Goal: Transaction & Acquisition: Purchase product/service

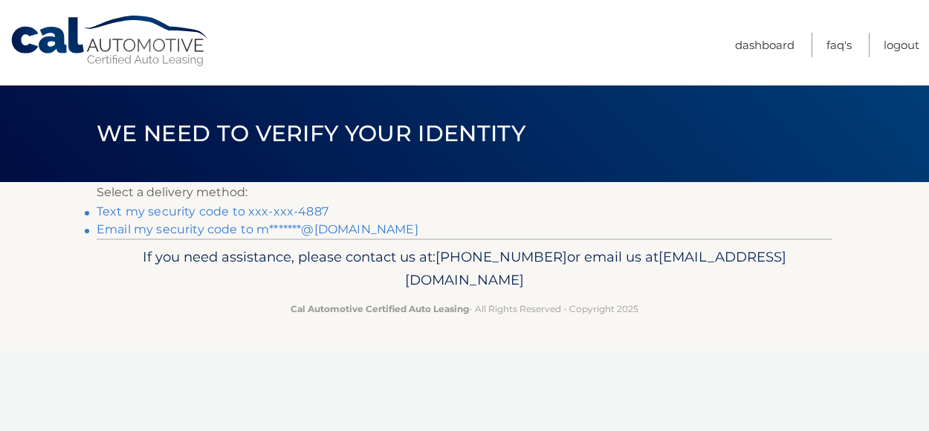
click at [302, 211] on link "Text my security code to xxx-xxx-4887" at bounding box center [213, 211] width 232 height 14
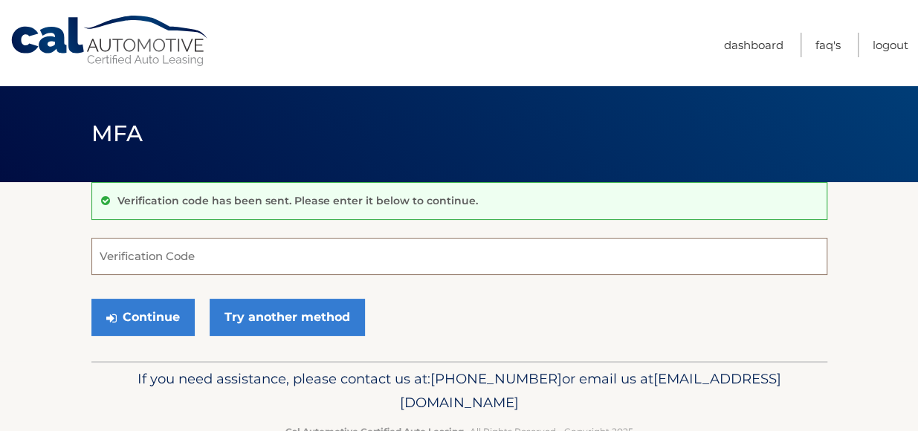
click at [282, 253] on input "Verification Code" at bounding box center [459, 256] width 736 height 37
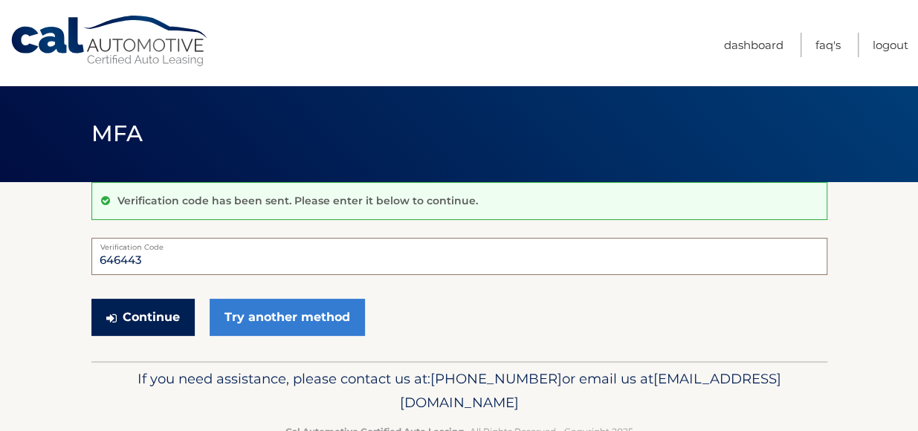
type input "646443"
click at [171, 309] on button "Continue" at bounding box center [142, 317] width 103 height 37
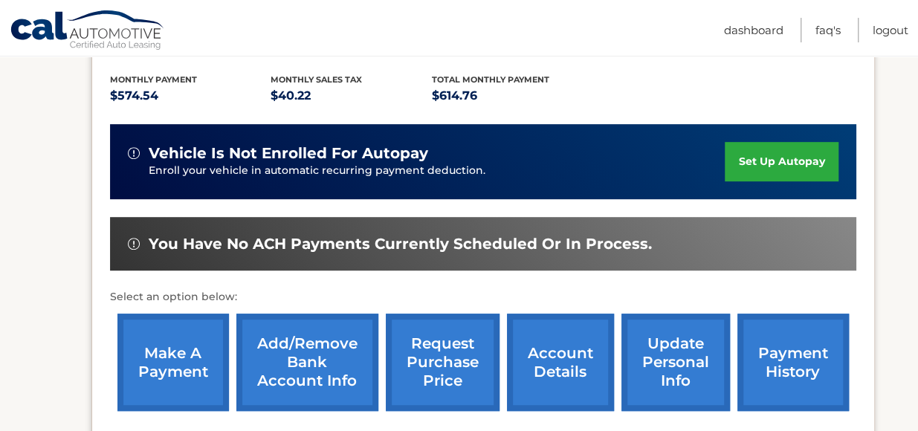
scroll to position [328, 0]
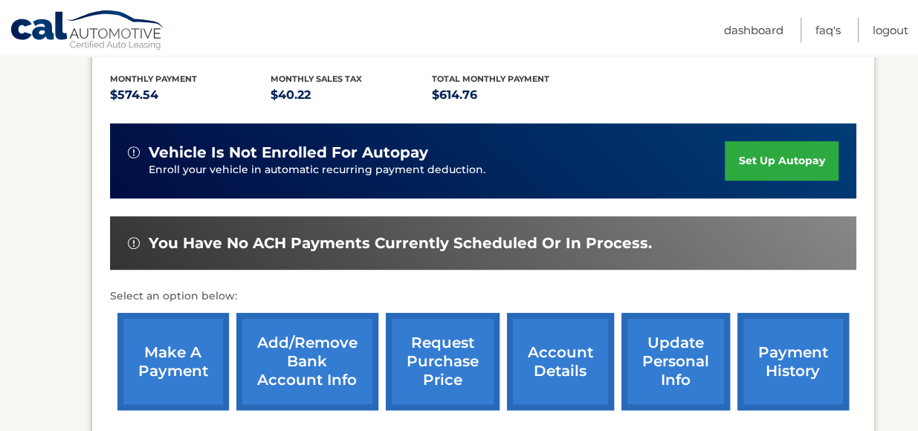
click at [141, 345] on link "make a payment" at bounding box center [172, 361] width 111 height 97
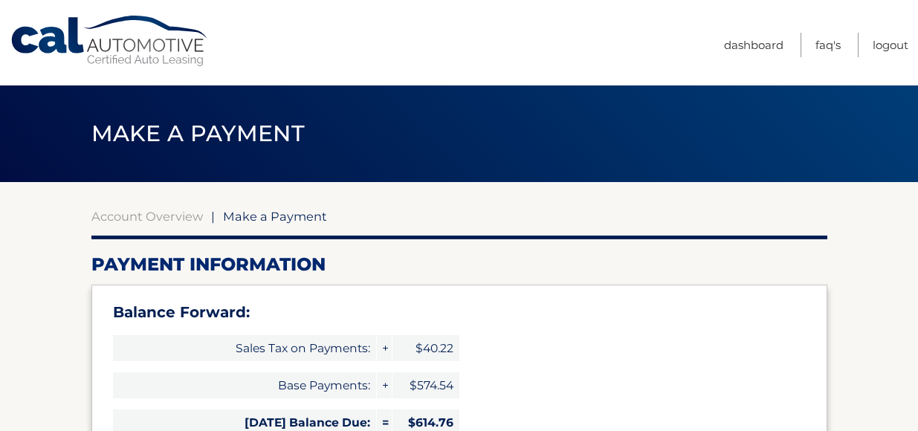
select select "NjM3OGQxNzktMjY5Mi00MzE2LTg3ODQtZjQxMGU5M2U5ZjNi"
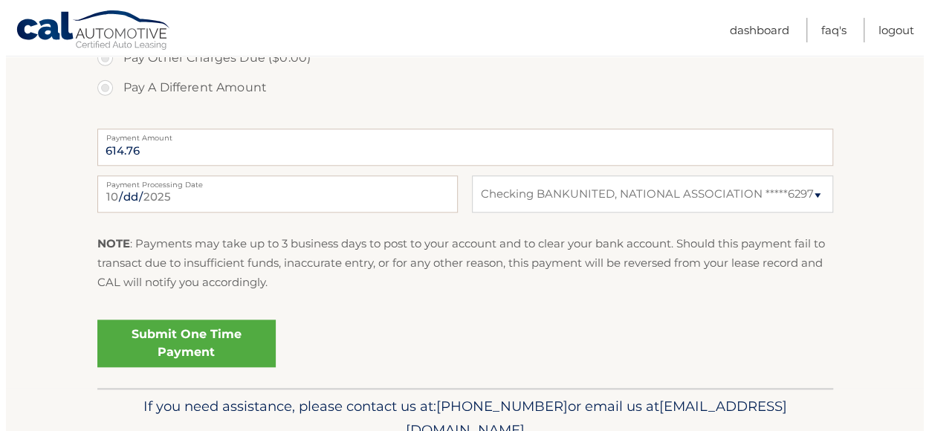
scroll to position [660, 0]
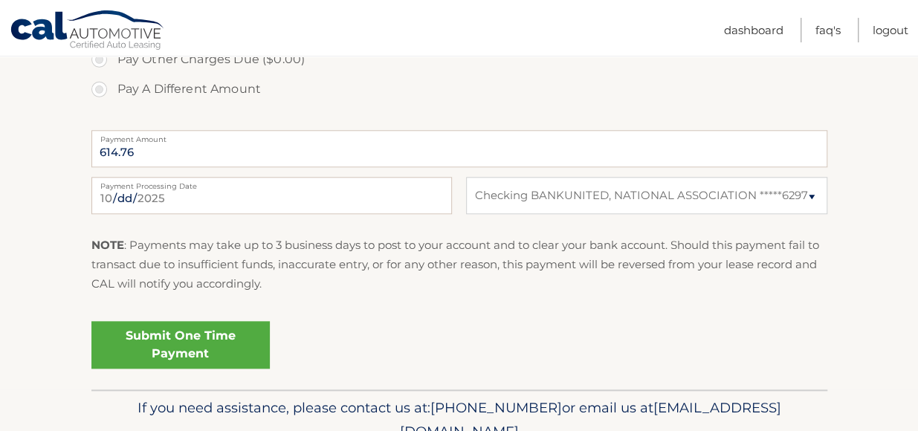
click at [183, 343] on link "Submit One Time Payment" at bounding box center [180, 345] width 178 height 48
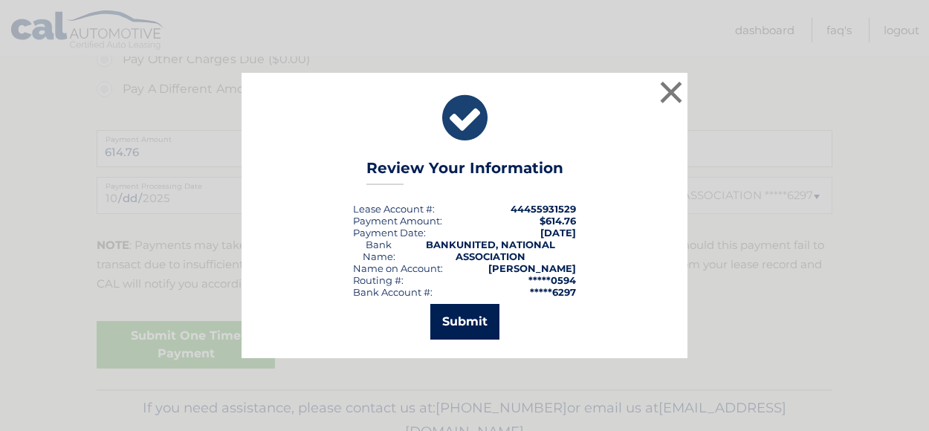
click at [456, 321] on button "Submit" at bounding box center [464, 322] width 69 height 36
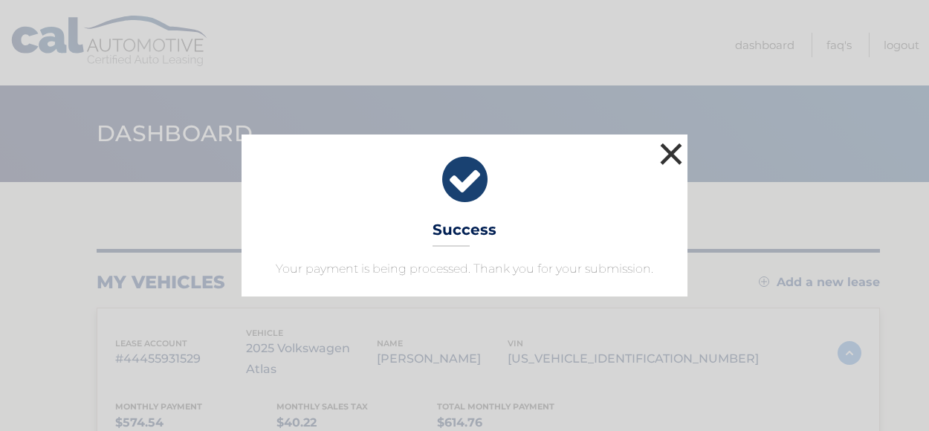
click at [669, 149] on button "×" at bounding box center [671, 154] width 30 height 30
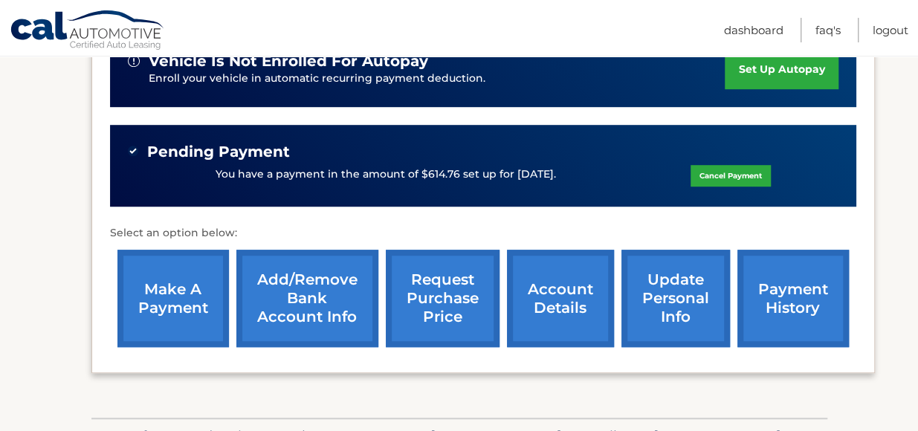
scroll to position [418, 0]
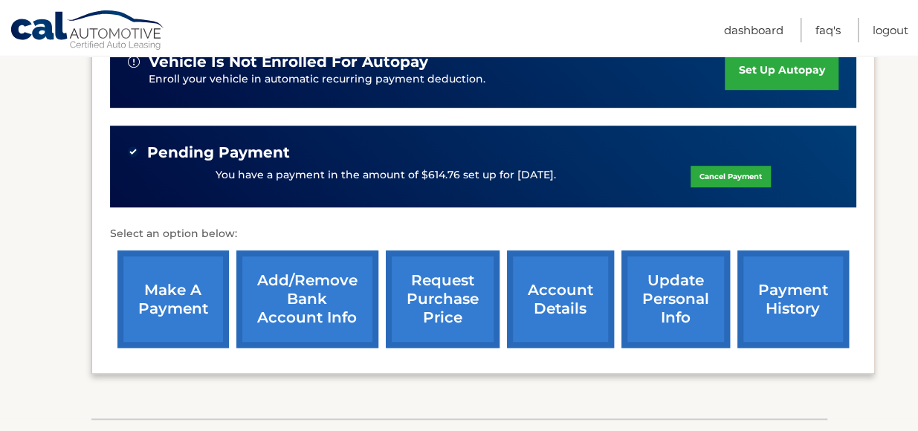
click at [790, 289] on link "payment history" at bounding box center [792, 298] width 111 height 97
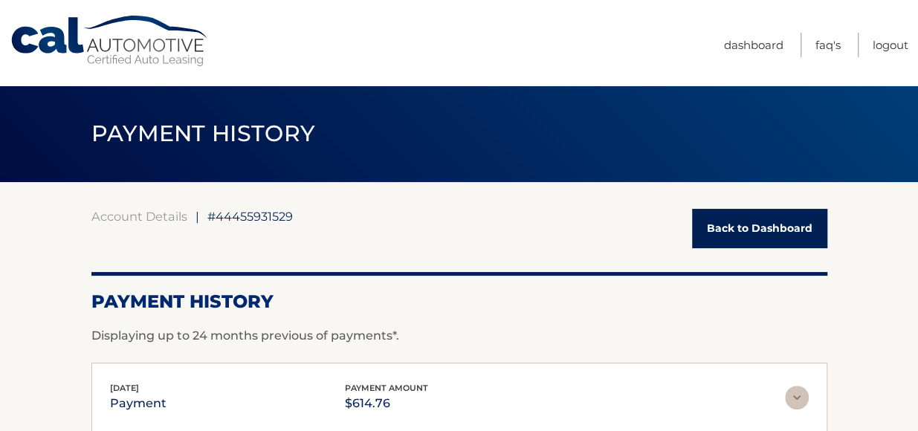
click at [763, 227] on link "Back to Dashboard" at bounding box center [759, 228] width 135 height 39
